Goal: Task Accomplishment & Management: Use online tool/utility

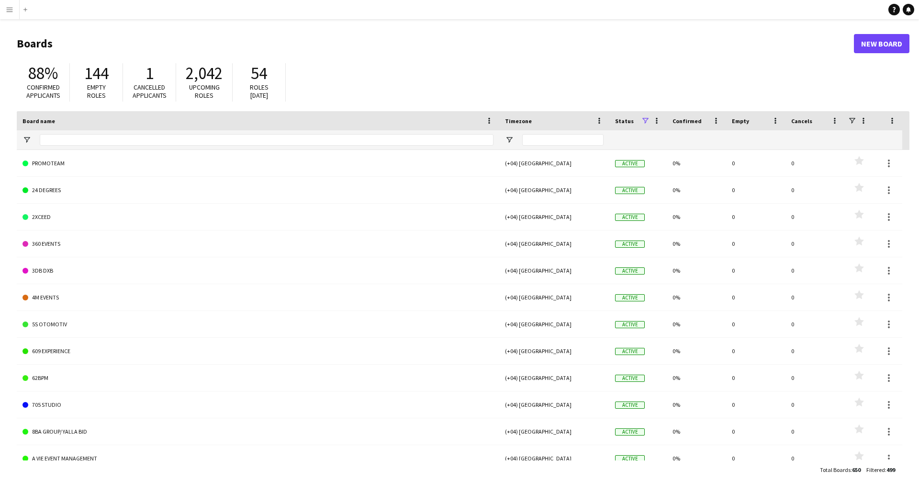
click at [5, 7] on button "Menu" at bounding box center [9, 9] width 19 height 19
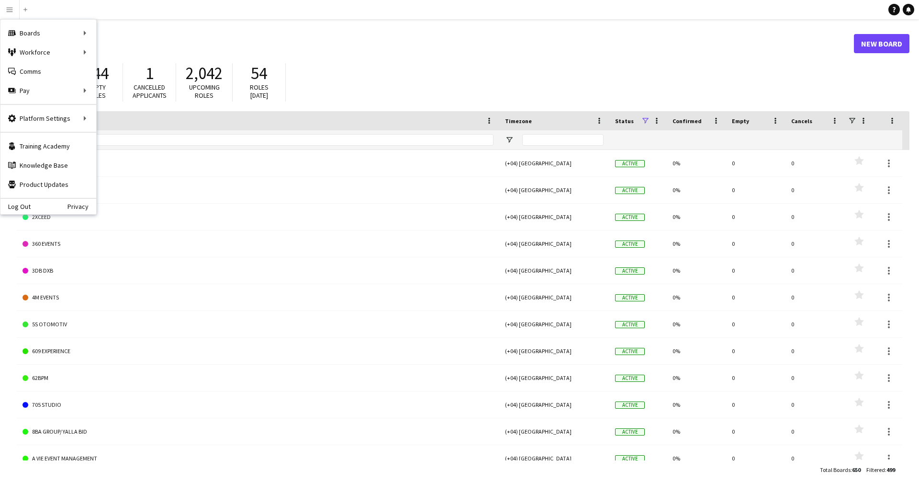
click at [395, 102] on div "88% Confirmed applicants 144 Empty roles 1 Cancelled applicants 2,042 Upcoming …" at bounding box center [463, 84] width 893 height 53
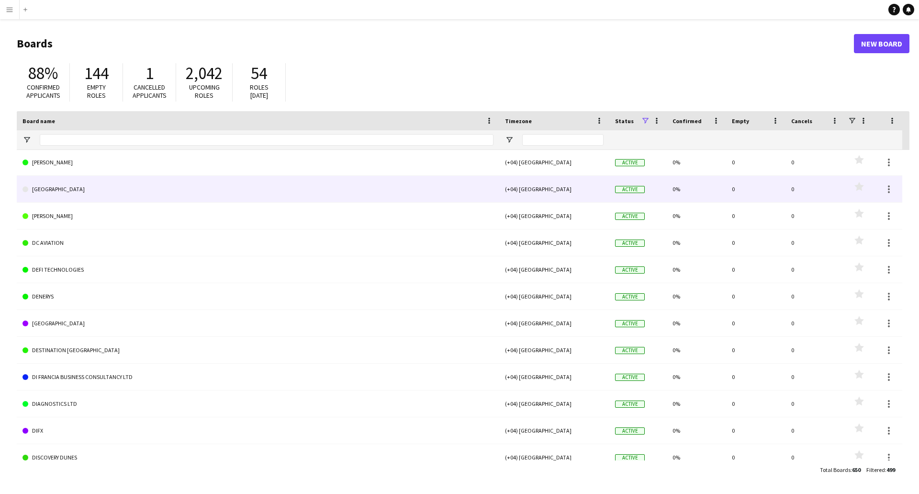
scroll to position [3610, 0]
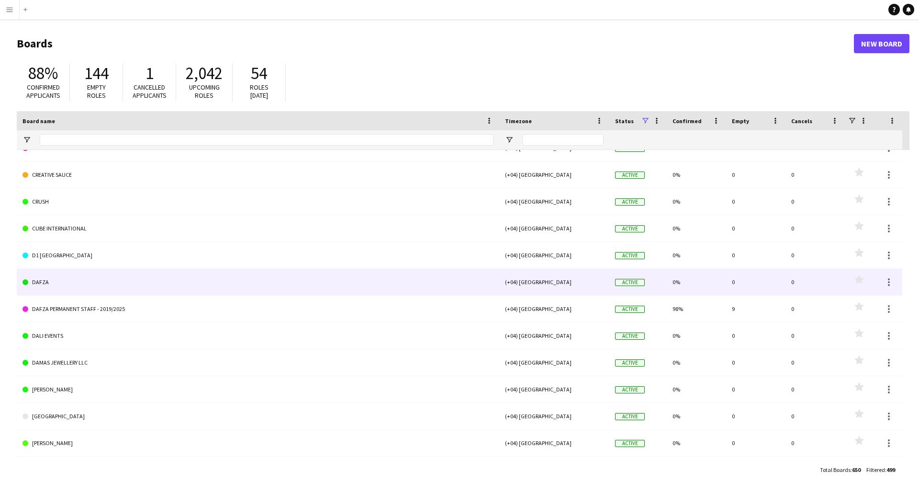
click at [63, 277] on link "DAFZA" at bounding box center [258, 282] width 471 height 27
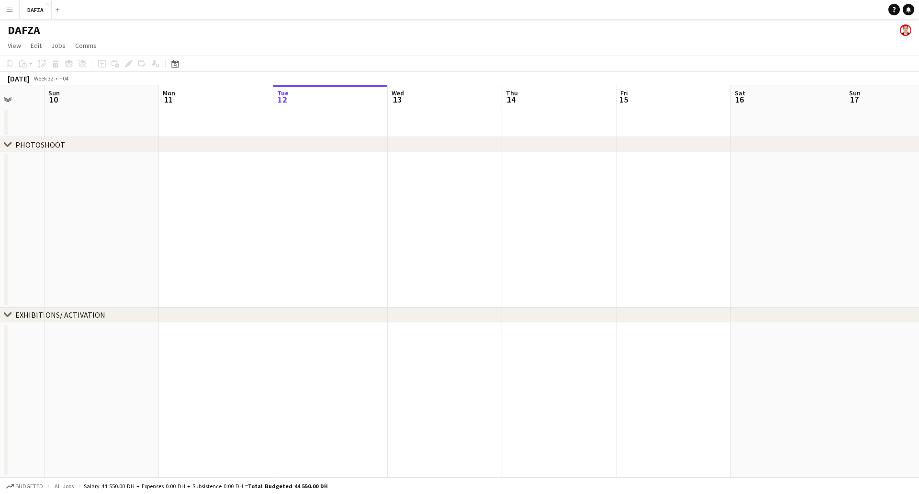
drag, startPoint x: 87, startPoint y: 232, endPoint x: 524, endPoint y: 223, distance: 437.7
click at [523, 223] on app-calendar-viewport "Thu 7 Fri 8 Sat 9 Sun 10 Mon 11 Tue 12 Wed 13 Thu 14 Fri 15 Sat 16 Sun 17 Mon 1…" at bounding box center [459, 281] width 919 height 392
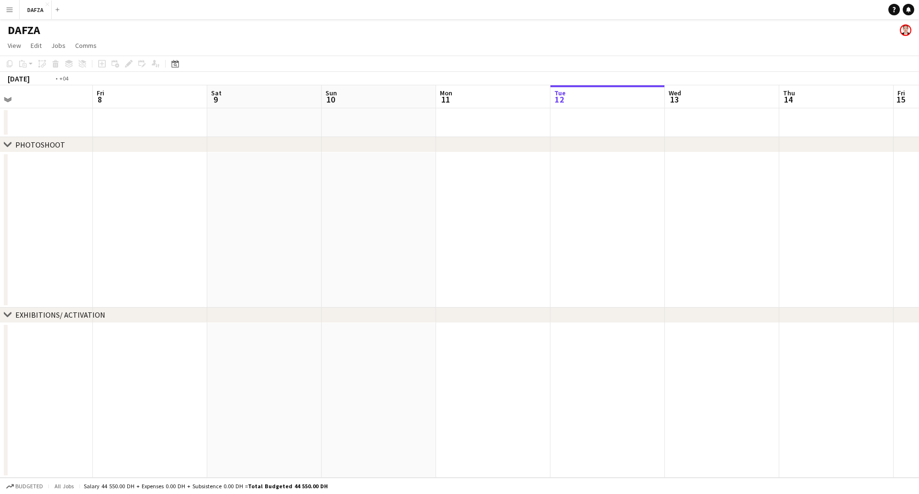
drag, startPoint x: 5, startPoint y: 222, endPoint x: 373, endPoint y: 238, distance: 369.0
click at [465, 234] on app-calendar-viewport "Tue 5 Wed 6 Thu 7 Fri 8 Sat 9 Sun 10 Mon 11 Tue 12 Wed 13 Thu 14 Fri 15 Sat 16 …" at bounding box center [459, 281] width 919 height 392
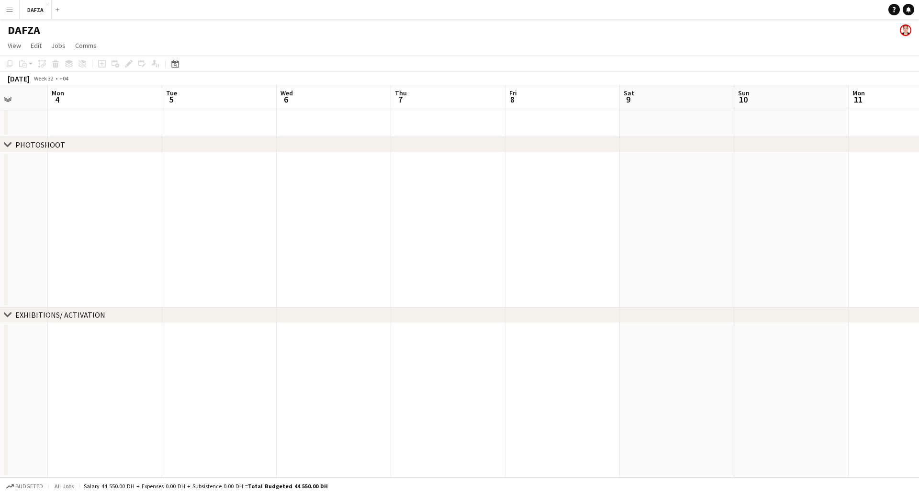
drag, startPoint x: 320, startPoint y: 228, endPoint x: 320, endPoint y: 242, distance: 14.4
click at [520, 233] on app-calendar-viewport "Fri 1 Sat 2 Sun 3 Mon 4 Tue 5 Wed 6 Thu 7 Fri 8 Sat 9 Sun 10 Mon 11 Tue 12 Wed …" at bounding box center [459, 281] width 919 height 392
drag, startPoint x: 423, startPoint y: 228, endPoint x: 493, endPoint y: 230, distance: 70.4
click at [519, 229] on app-calendar-viewport "Sun 27 Mon 28 Tue 29 Wed 30 Thu 31 Fri 1 Sat 2 Sun 3 Mon 4 Tue 5 Wed 6 Thu 7 Fr…" at bounding box center [459, 281] width 919 height 392
click at [8, 235] on app-date-cell at bounding box center [35, 229] width 114 height 155
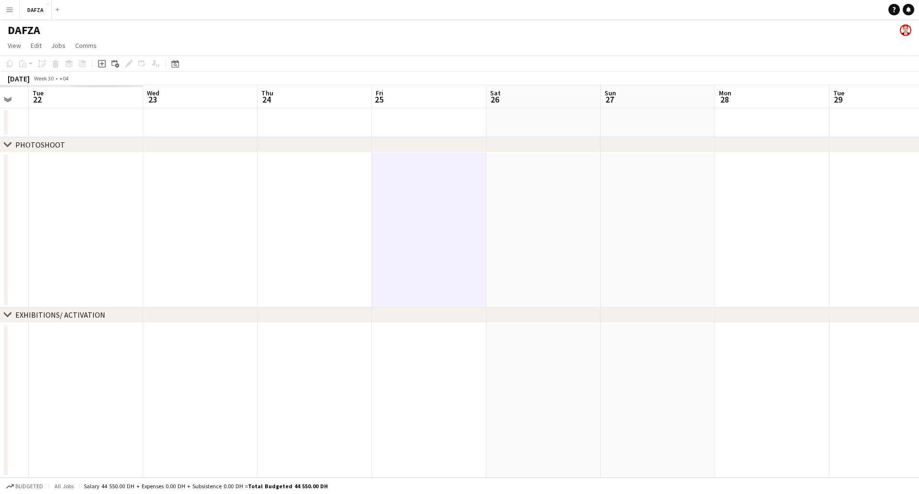
drag, startPoint x: 8, startPoint y: 235, endPoint x: 402, endPoint y: 240, distance: 393.6
click at [402, 240] on app-calendar-viewport "Sun 20 Mon 21 Tue 22 Wed 23 Thu 24 Fri 25 Sat 26 Sun 27 Mon 28 Tue 29 Wed 30 Th…" at bounding box center [459, 281] width 919 height 392
click at [47, 4] on app-icon "Close" at bounding box center [47, 4] width 4 height 4
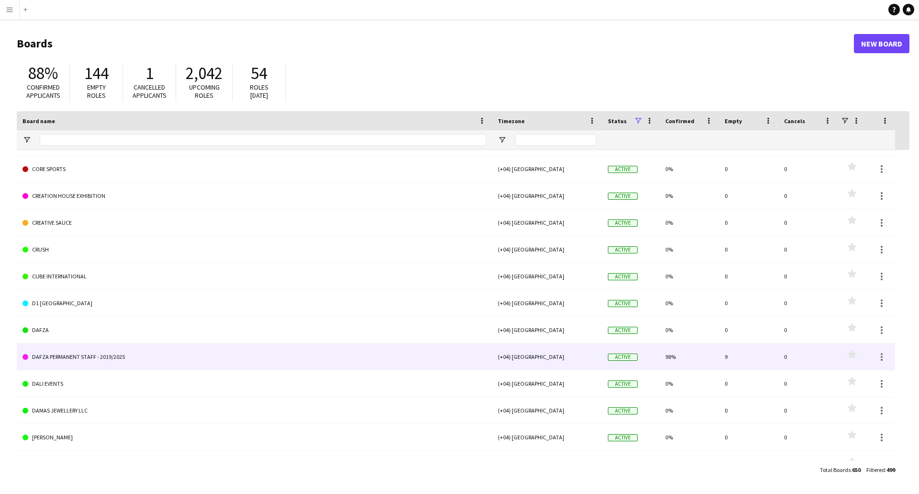
click at [77, 354] on link "DAFZA PERMANENT STAFF - 2019/2025" at bounding box center [255, 356] width 464 height 27
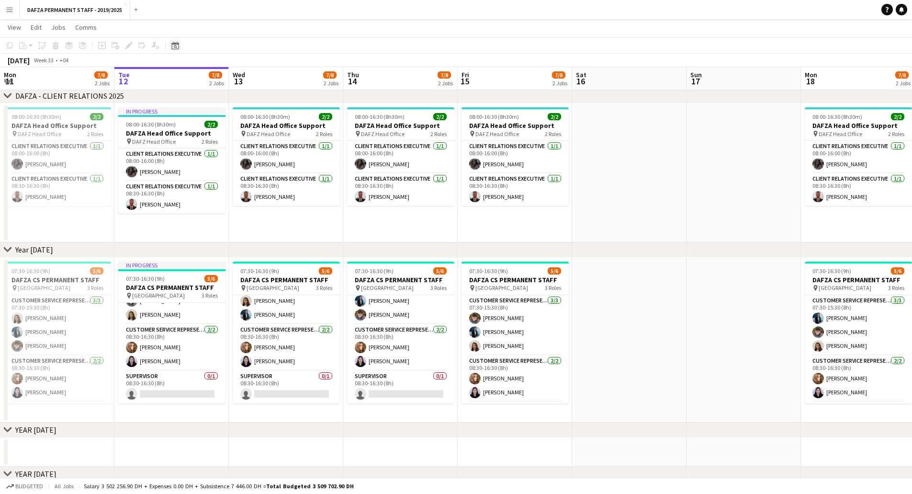
click at [175, 44] on icon at bounding box center [174, 46] width 7 height 8
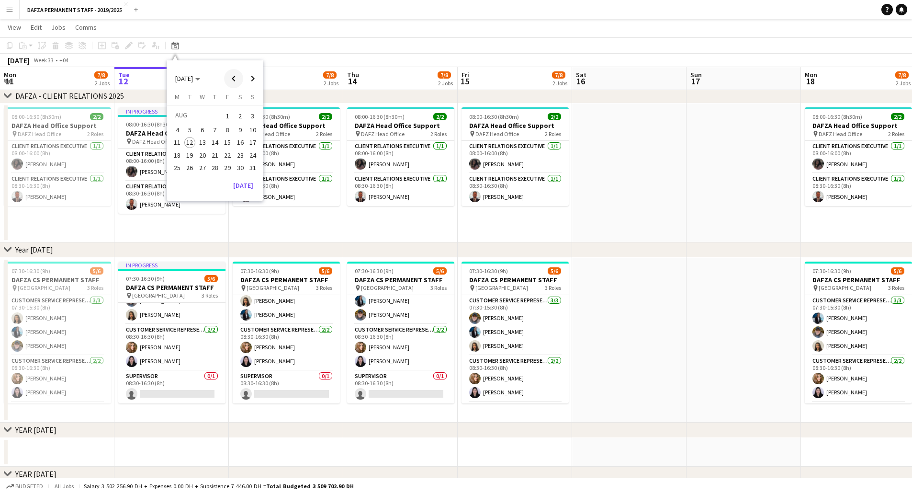
click at [237, 82] on span "Previous month" at bounding box center [233, 78] width 19 height 19
click at [184, 126] on span "1" at bounding box center [189, 127] width 11 height 11
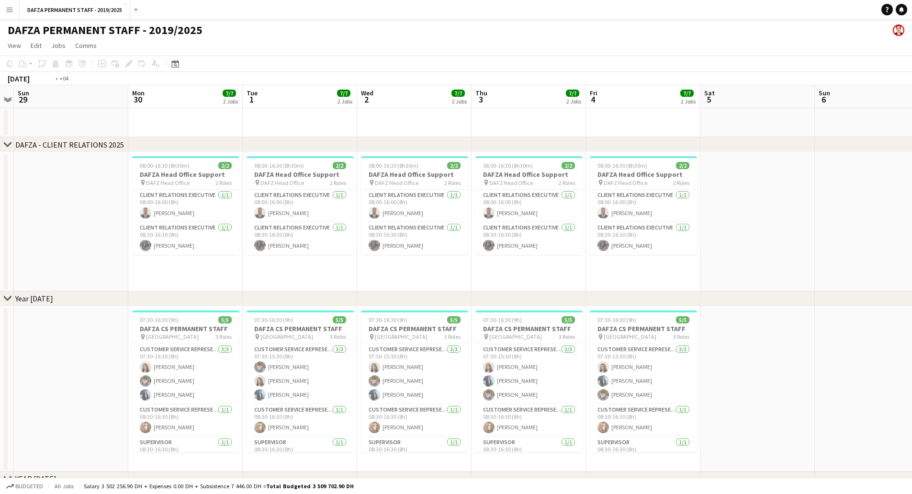
scroll to position [0, 275]
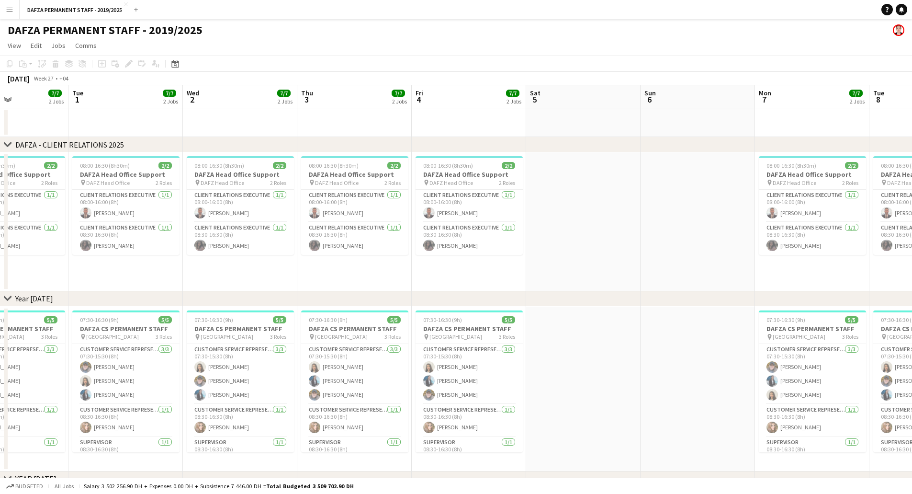
drag, startPoint x: 417, startPoint y: 122, endPoint x: 350, endPoint y: 122, distance: 67.0
click at [350, 122] on app-calendar-viewport "Sat 28 Sun 29 Mon 30 7/7 2 Jobs Tue 1 7/7 2 Jobs Wed 2 7/7 2 Jobs Thu 3 7/7 2 J…" at bounding box center [456, 432] width 912 height 694
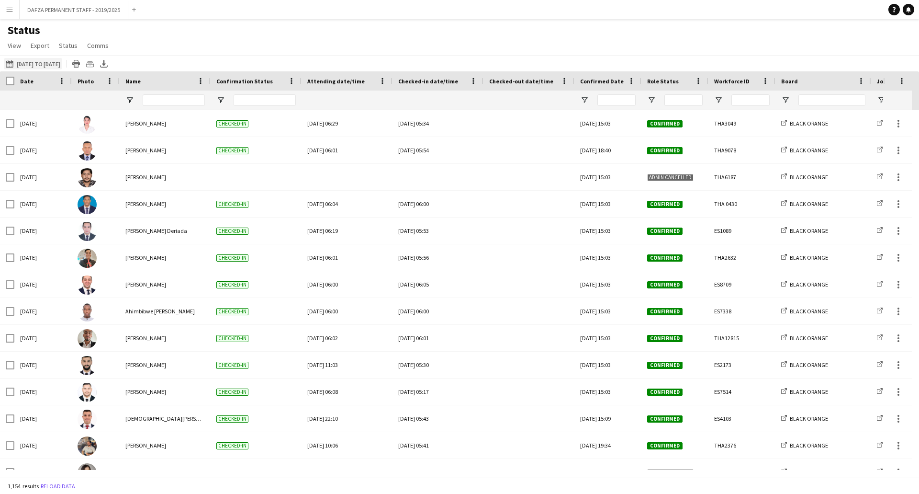
click at [26, 63] on button "[DATE] to [DATE] [DATE] to [DATE]" at bounding box center [33, 63] width 58 height 11
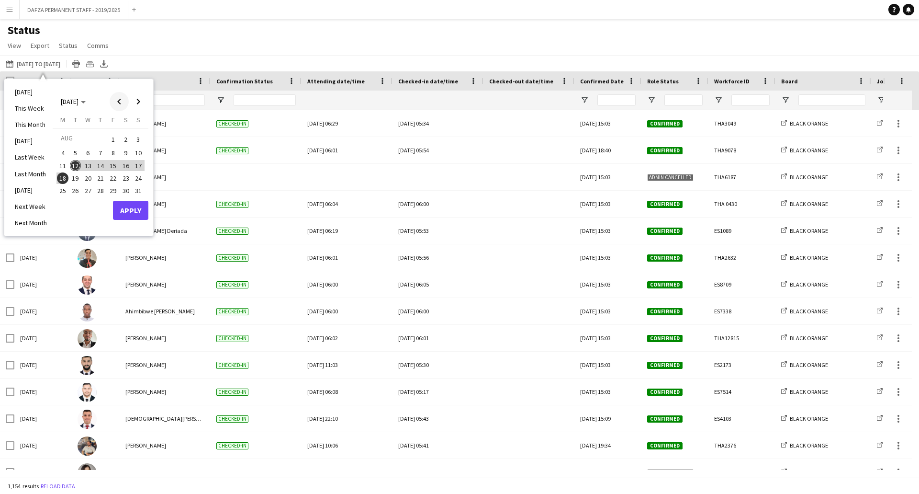
click at [117, 102] on span "Previous month" at bounding box center [119, 101] width 19 height 19
click at [73, 149] on span "1" at bounding box center [75, 150] width 11 height 11
click at [98, 200] on span "31" at bounding box center [100, 200] width 11 height 11
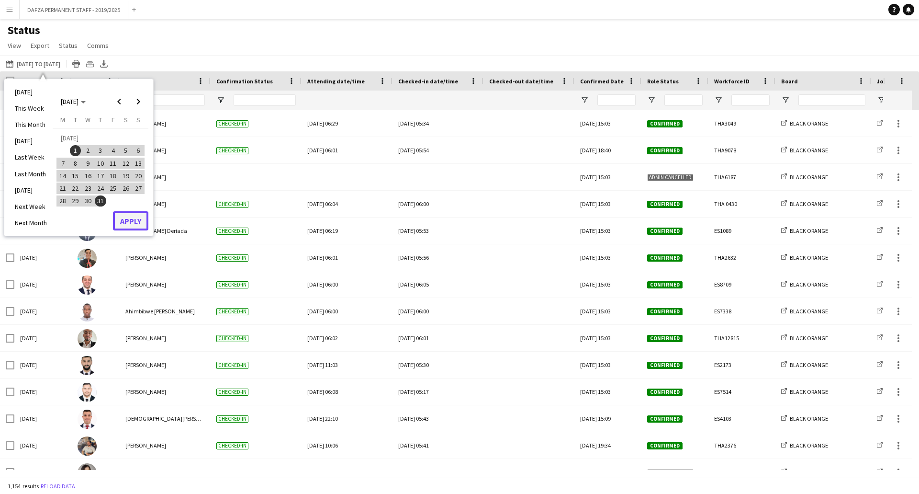
drag, startPoint x: 124, startPoint y: 217, endPoint x: 125, endPoint y: 163, distance: 54.1
click at [124, 217] on button "Apply" at bounding box center [130, 220] width 35 height 19
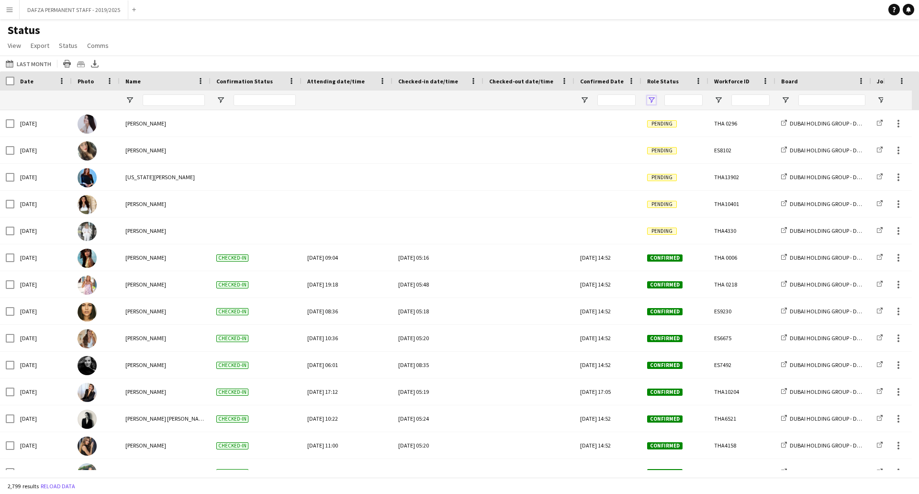
click at [654, 100] on span "Open Filter Menu" at bounding box center [651, 100] width 9 height 9
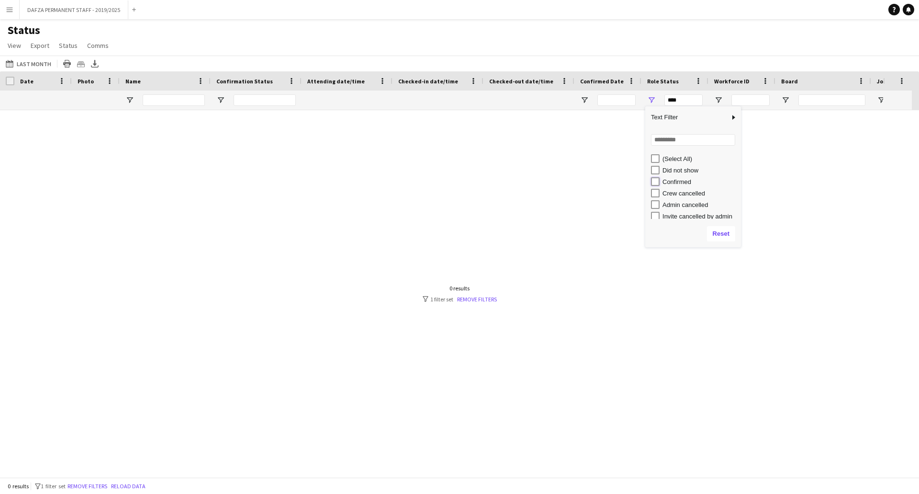
type input "**********"
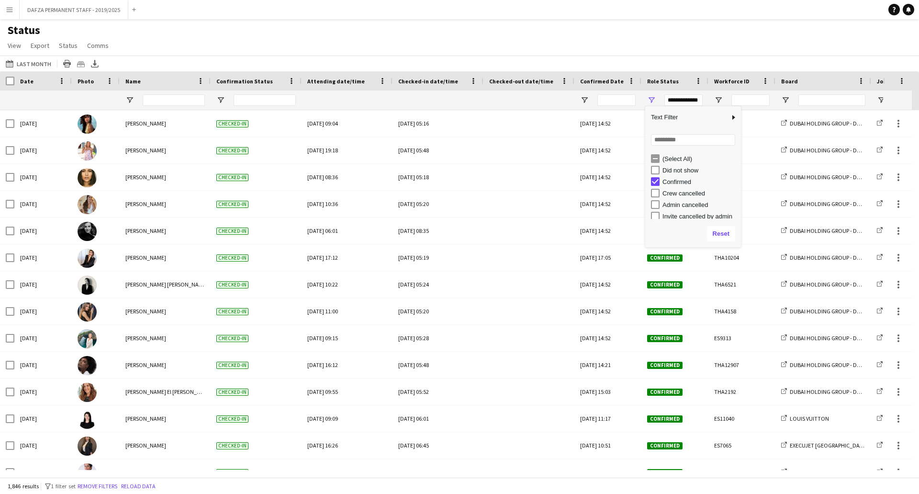
click at [655, 54] on div "Status View Views Default view New view Update view Delete view Edit name Custo…" at bounding box center [459, 39] width 919 height 33
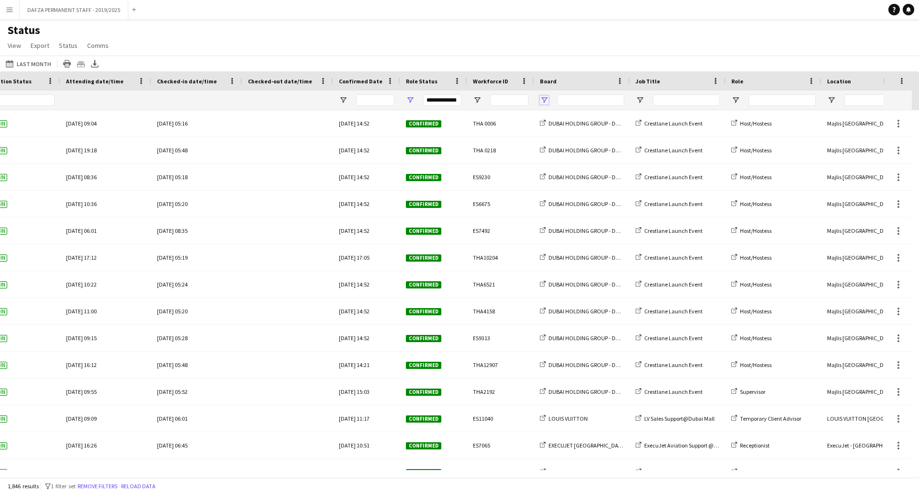
click at [547, 97] on span "Open Filter Menu" at bounding box center [544, 100] width 9 height 9
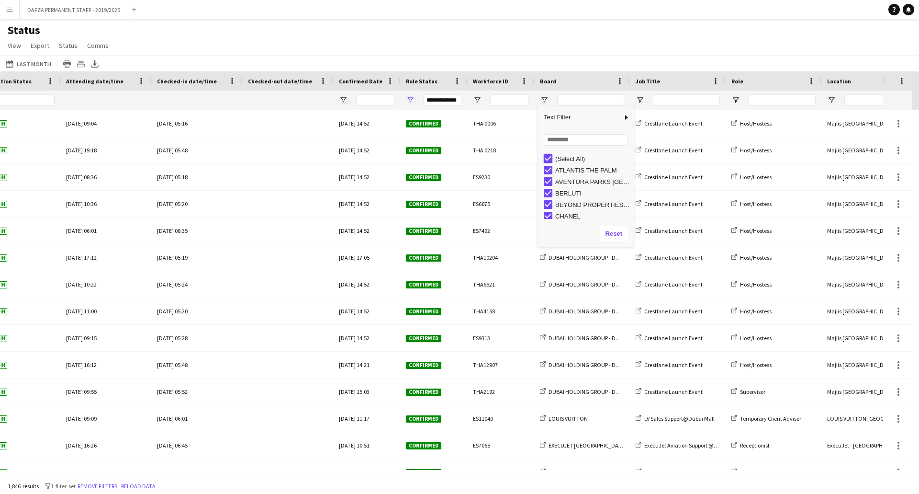
type input "***"
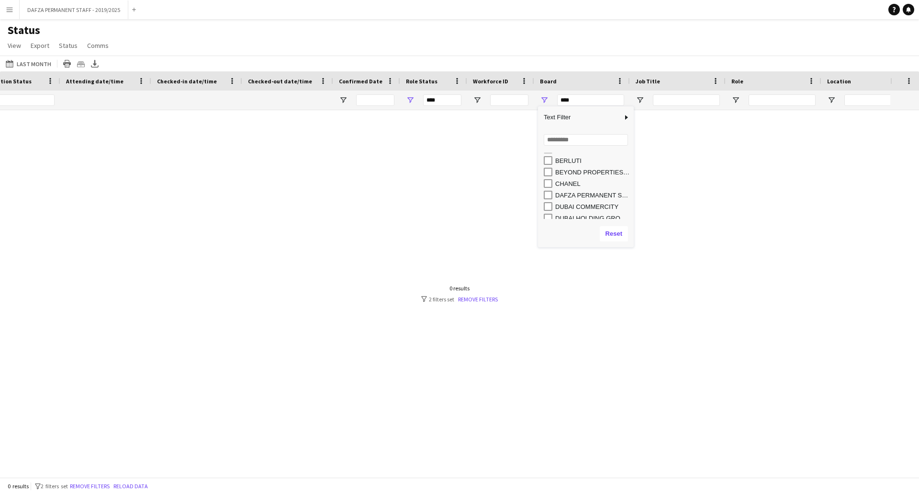
scroll to position [48, 0]
type input "**********"
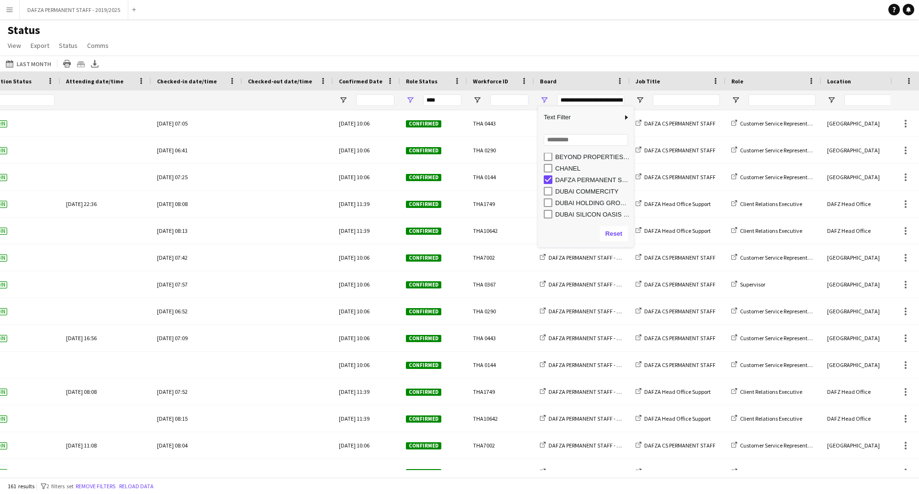
type input "**********"
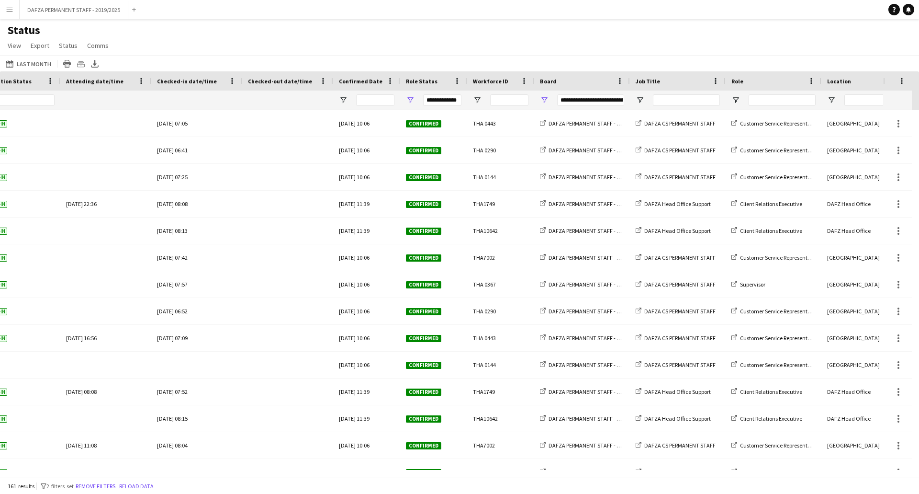
click at [623, 56] on div "[DATE] to [DATE] Last Month [DATE] This Week This Month [DATE] Last Week Last M…" at bounding box center [459, 64] width 919 height 16
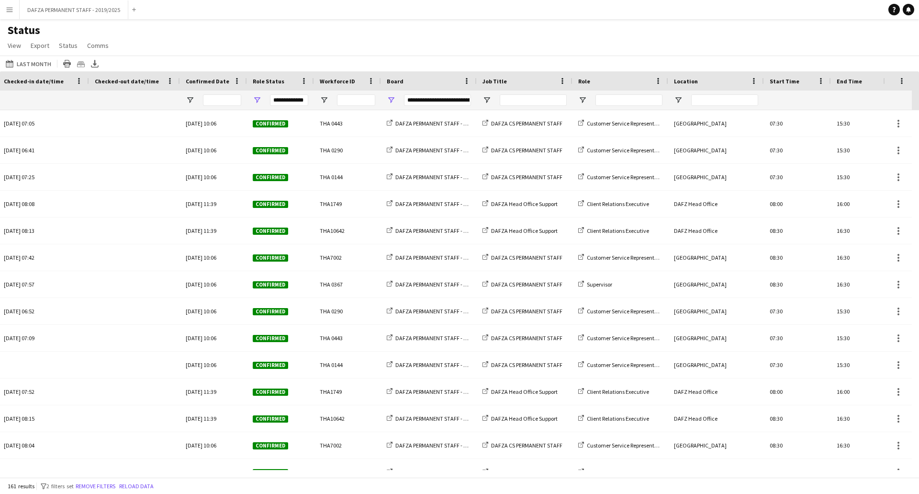
scroll to position [0, 399]
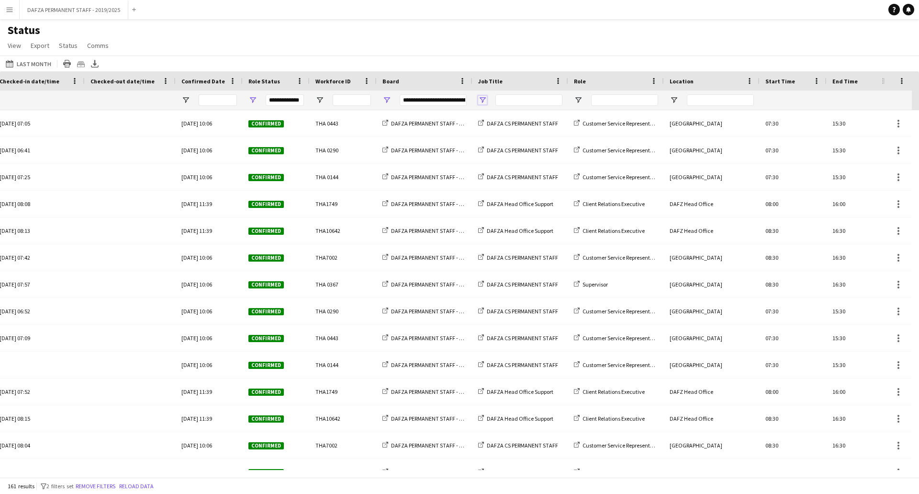
click at [485, 98] on span "Open Filter Menu" at bounding box center [482, 100] width 9 height 9
type input "***"
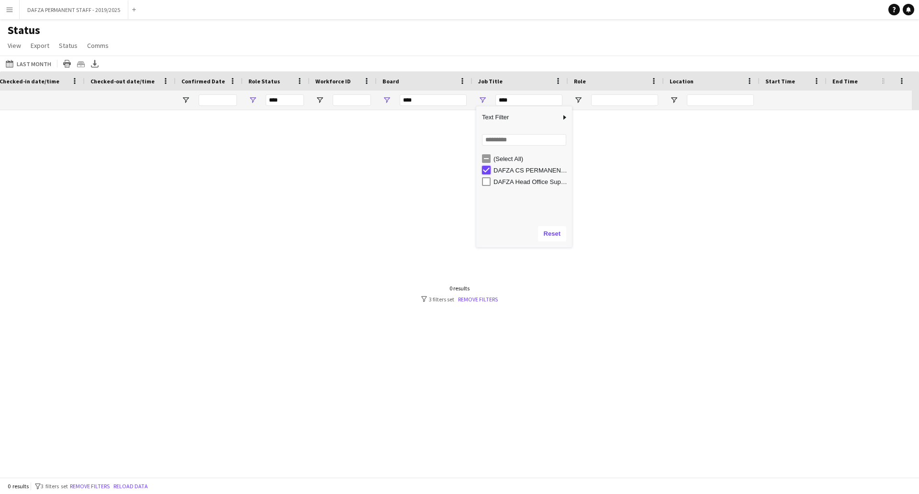
type input "**********"
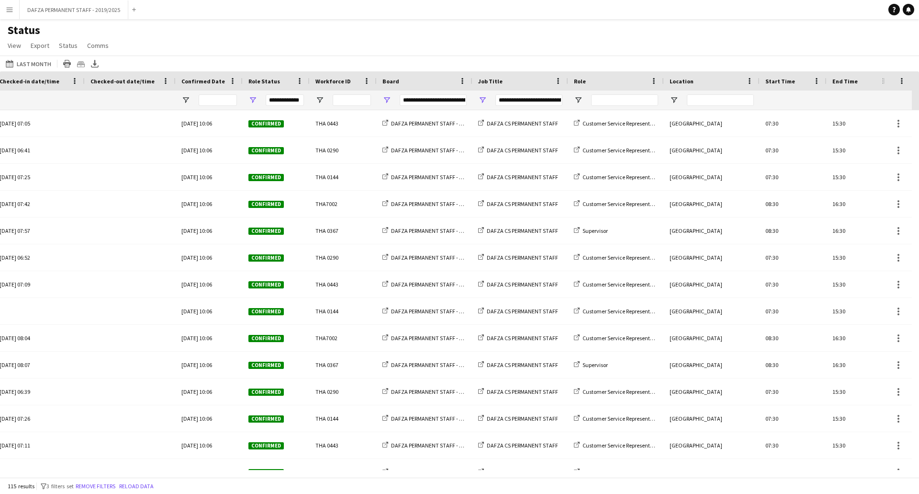
click at [560, 22] on main "Status View Views Default view New view Update view Delete view Edit name Custo…" at bounding box center [459, 250] width 919 height 462
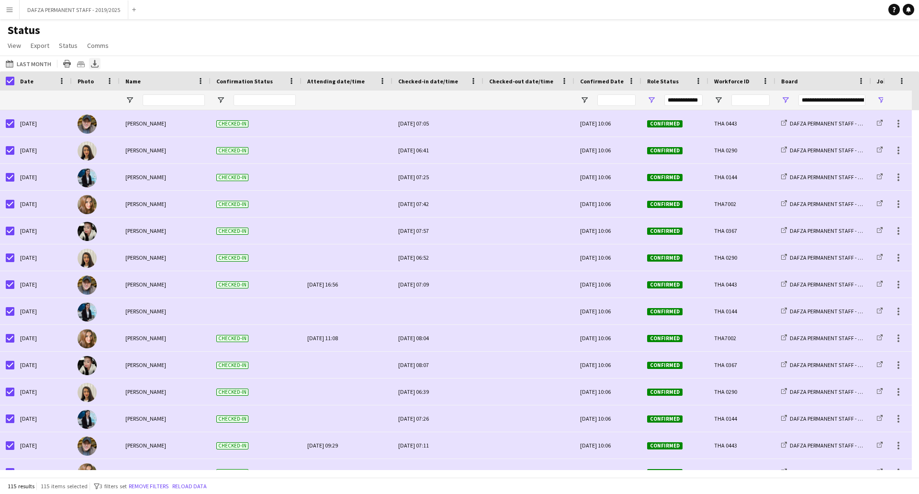
click at [93, 63] on icon at bounding box center [95, 63] width 4 height 6
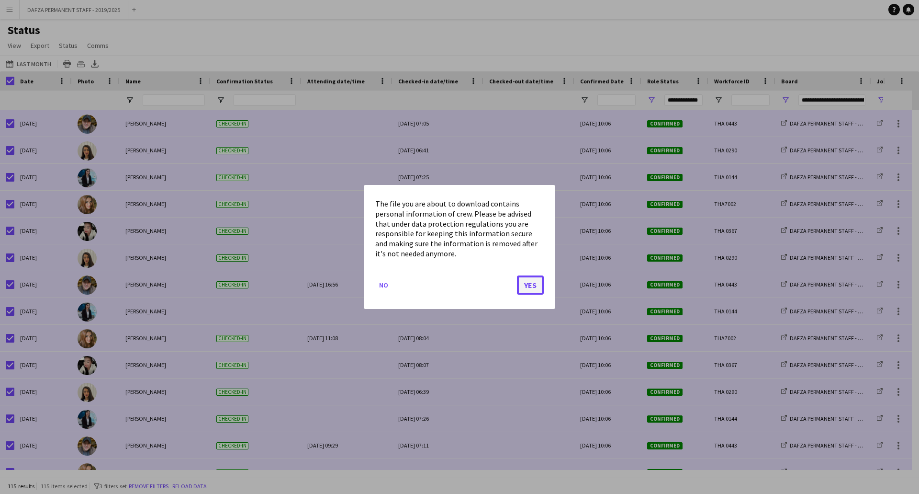
click at [535, 285] on button "Yes" at bounding box center [530, 284] width 27 height 19
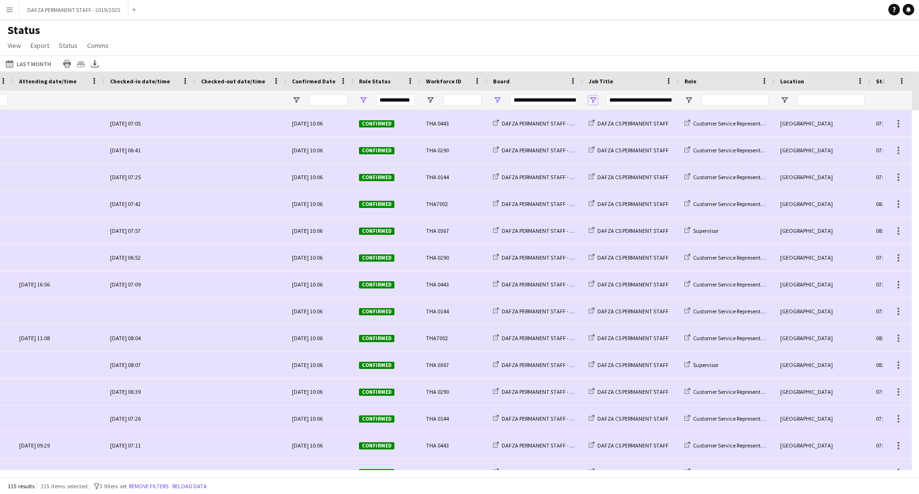
click at [596, 98] on span "Open Filter Menu" at bounding box center [593, 100] width 9 height 9
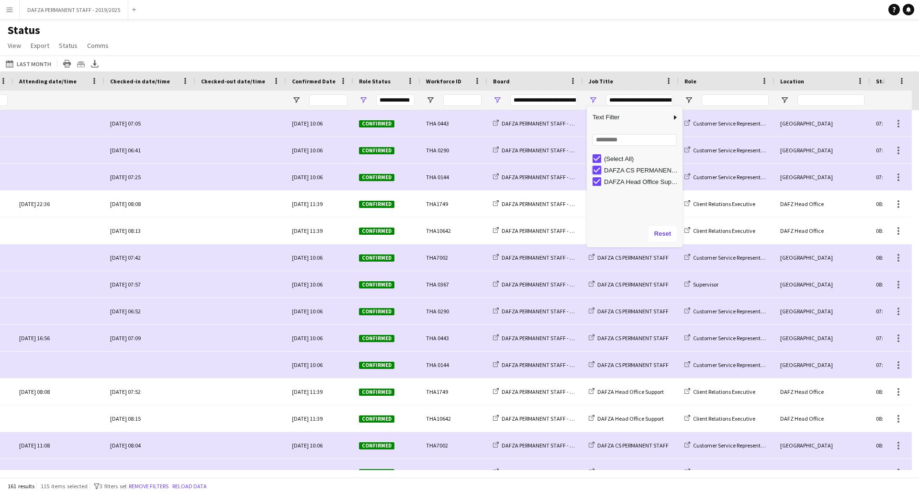
type input "**********"
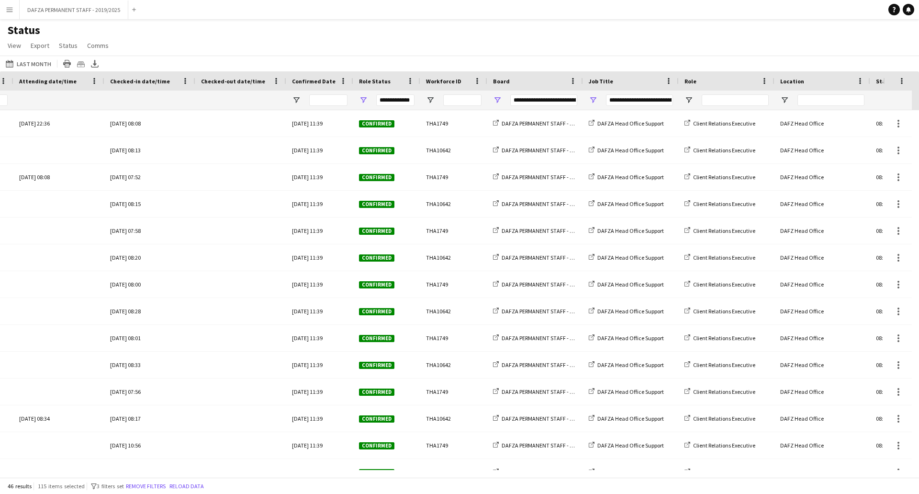
click at [585, 50] on div "Status View Views Default view New view Update view Delete view Edit name Custo…" at bounding box center [459, 39] width 919 height 33
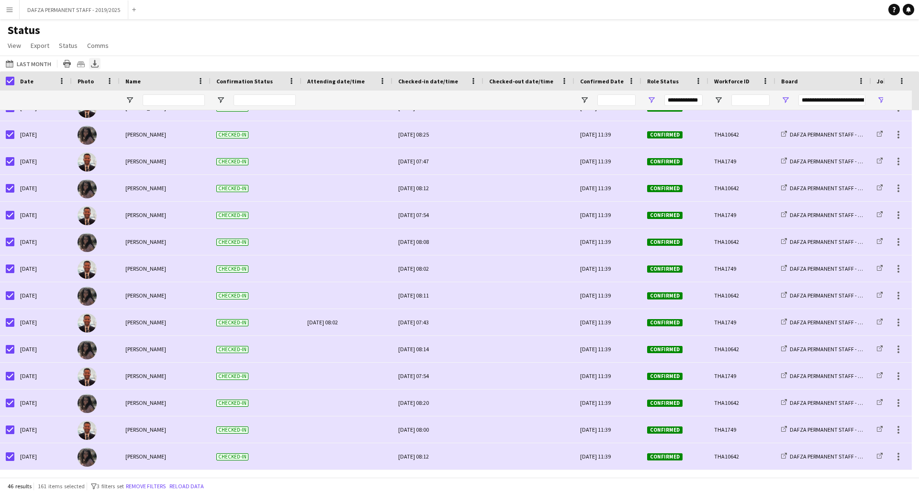
click at [95, 62] on icon "Export XLSX" at bounding box center [95, 64] width 8 height 8
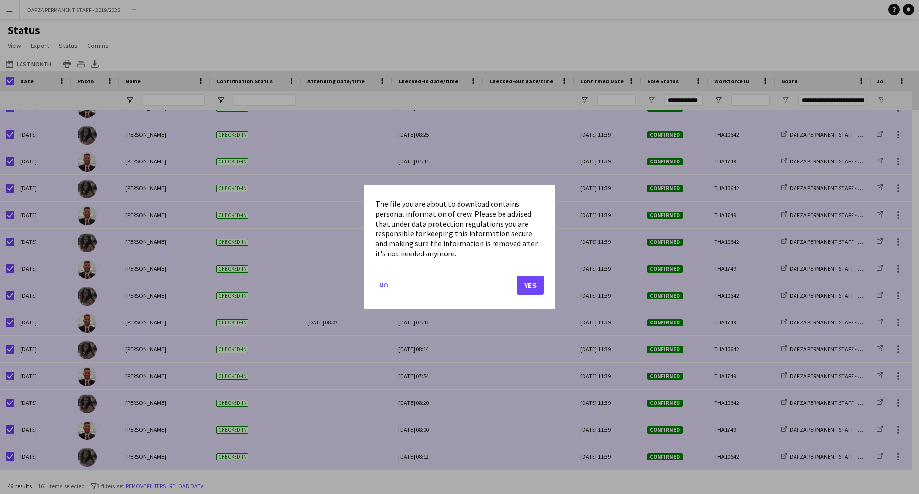
click at [529, 275] on mat-dialog-actions "No Yes" at bounding box center [459, 288] width 169 height 41
click at [529, 282] on button "Yes" at bounding box center [530, 284] width 27 height 19
